Goal: Transaction & Acquisition: Obtain resource

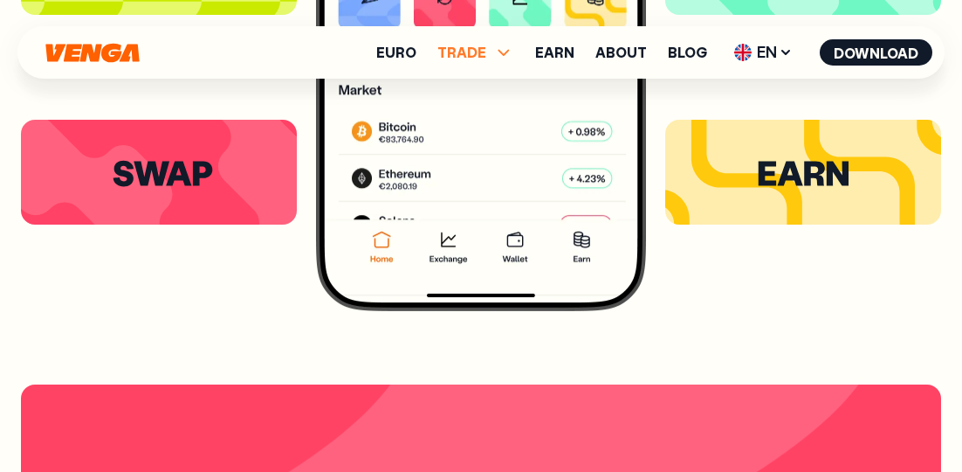
scroll to position [6118, 0]
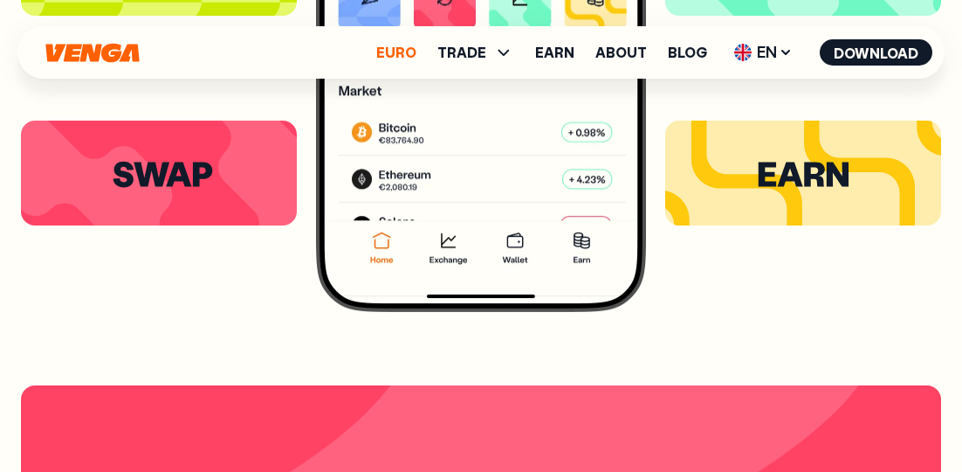
click at [413, 49] on link "Euro" at bounding box center [396, 52] width 40 height 14
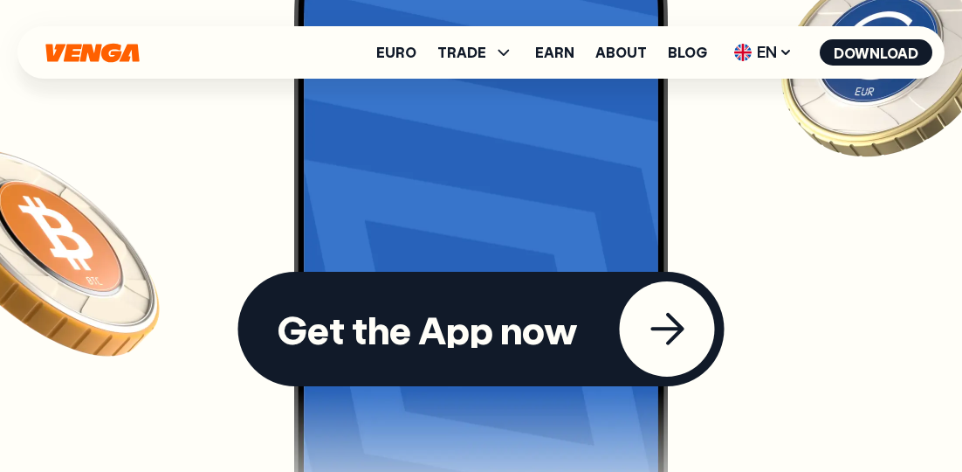
scroll to position [4973, 0]
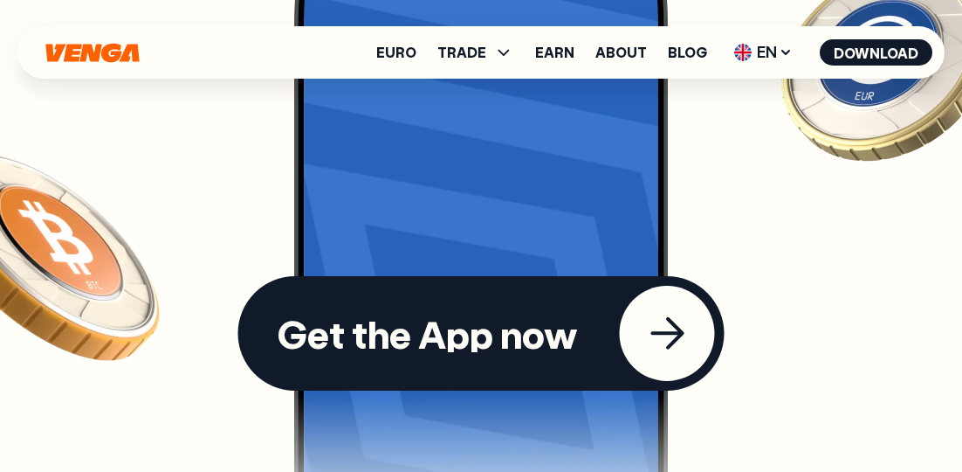
click at [655, 316] on div "button" at bounding box center [667, 333] width 95 height 95
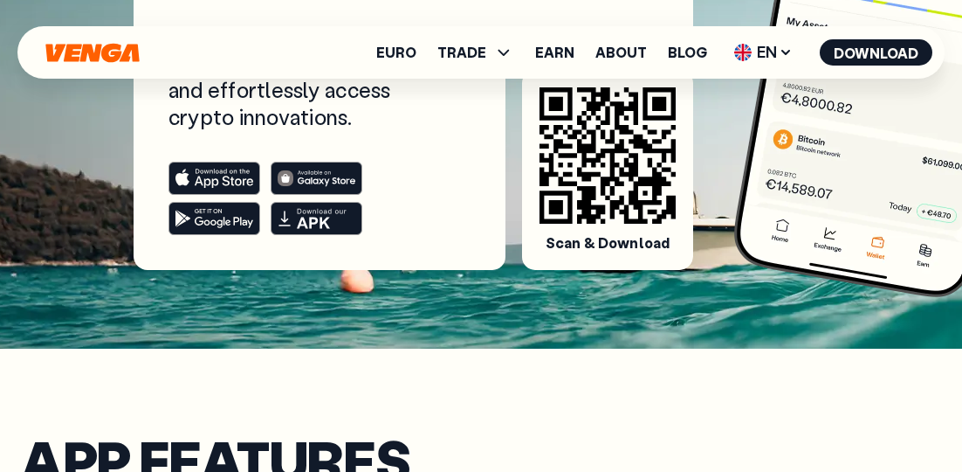
scroll to position [360, 0]
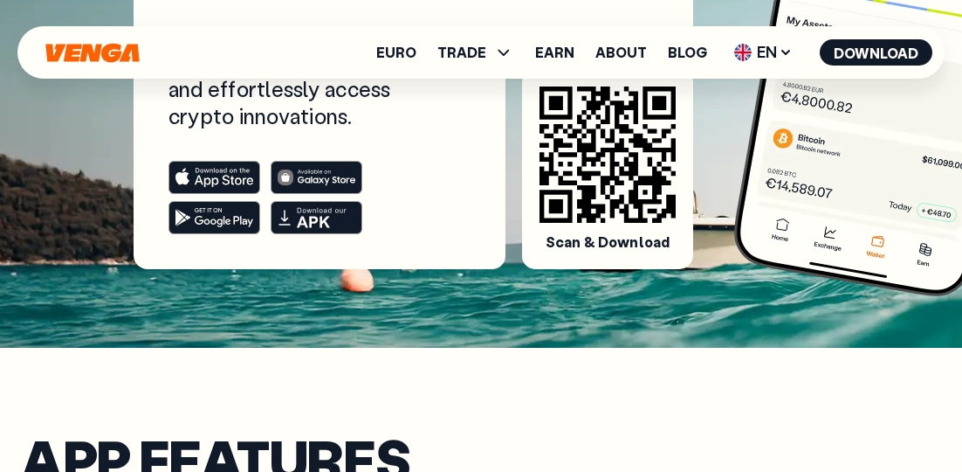
click at [203, 177] on rect at bounding box center [214, 178] width 91 height 32
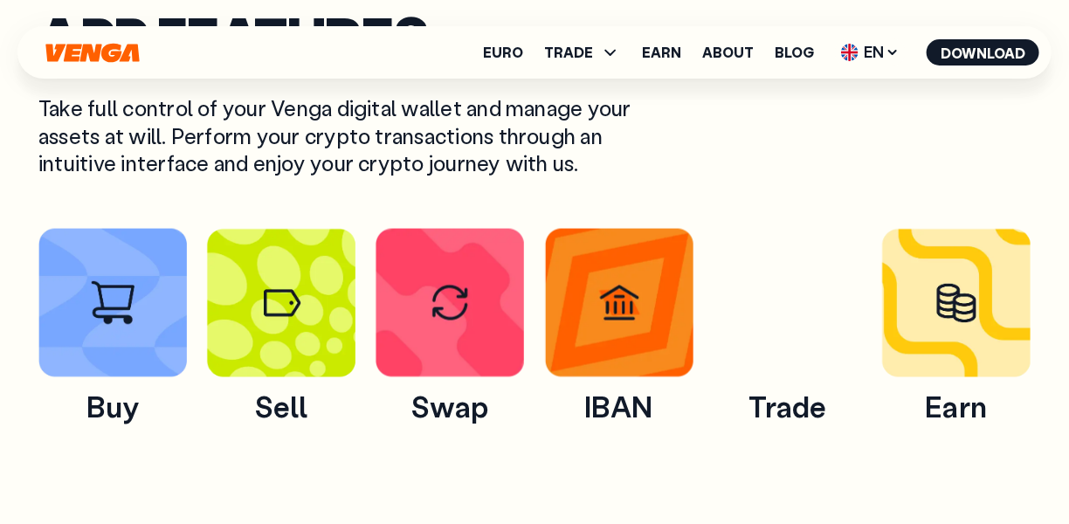
scroll to position [782, 0]
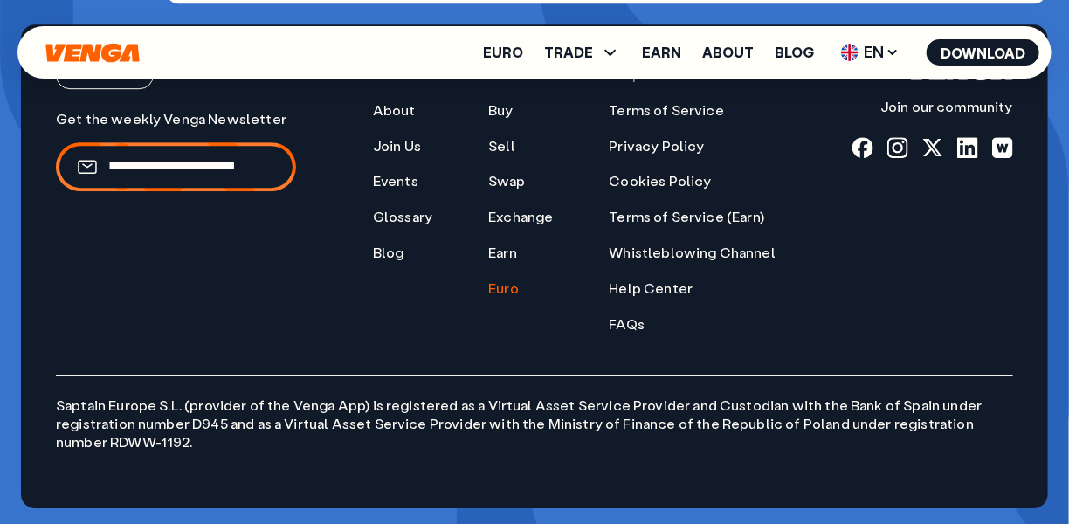
scroll to position [6700, 0]
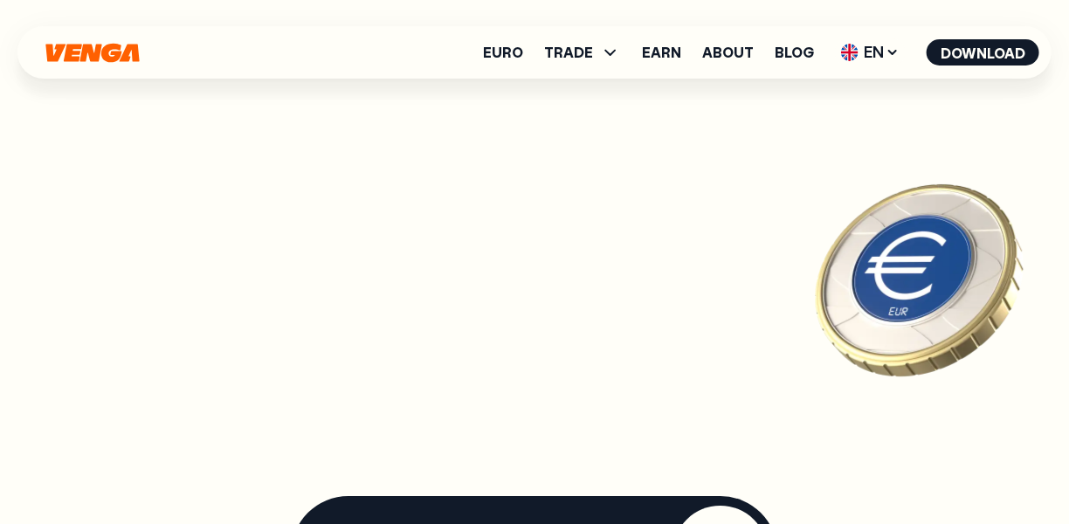
scroll to position [4492, 0]
